Goal: Navigation & Orientation: Find specific page/section

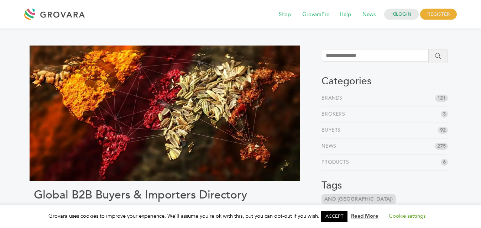
click at [330, 98] on link "Brands" at bounding box center [334, 98] width 24 height 7
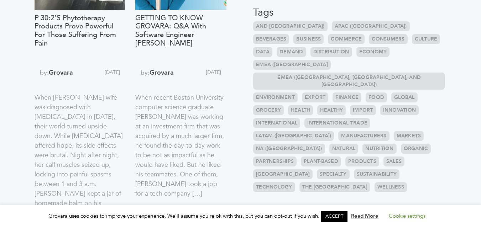
scroll to position [178, 0]
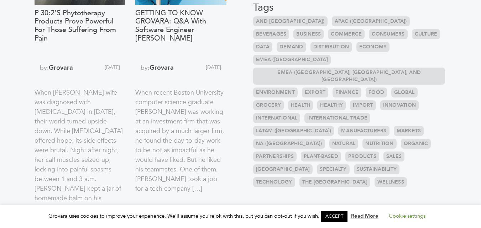
click at [332, 23] on link "APAC ([GEOGRAPHIC_DATA])" at bounding box center [371, 21] width 78 height 10
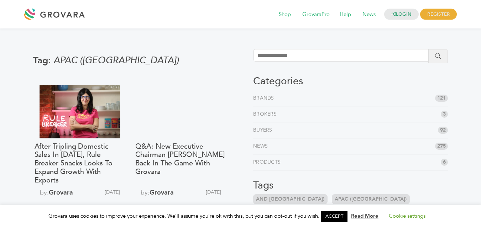
click at [263, 164] on link "Products" at bounding box center [268, 162] width 30 height 7
